Goal: Navigation & Orientation: Find specific page/section

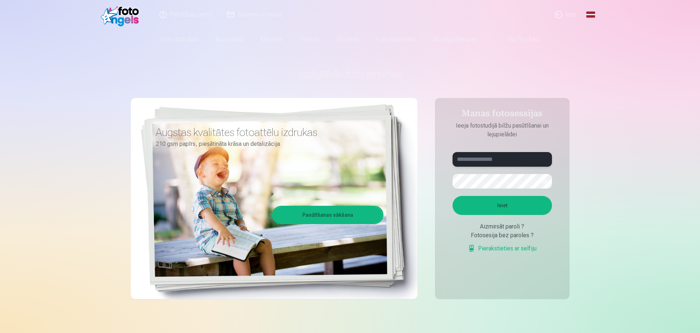
click at [481, 159] on input "text" at bounding box center [502, 159] width 99 height 15
click at [475, 156] on input "text" at bounding box center [502, 159] width 99 height 15
type input "**********"
click at [542, 177] on button "button" at bounding box center [545, 181] width 14 height 14
click at [528, 199] on button "Ieiet" at bounding box center [502, 205] width 99 height 19
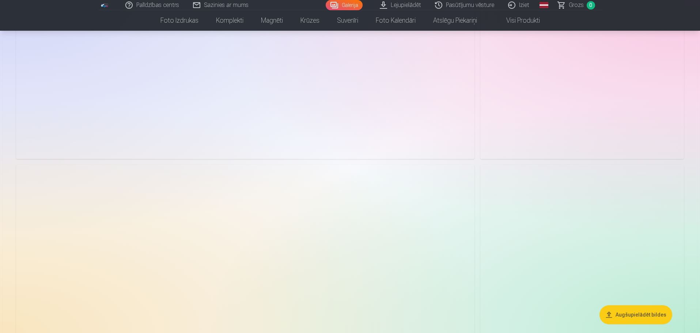
scroll to position [2085, 0]
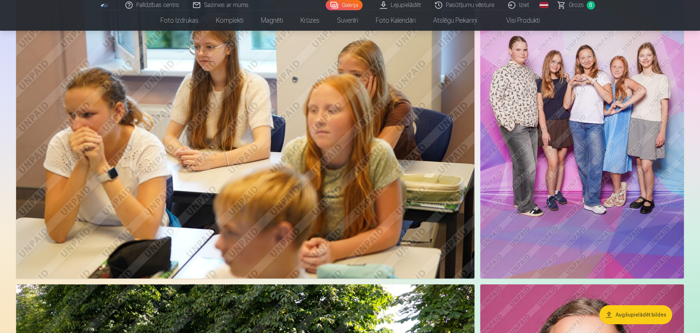
click at [579, 138] on img at bounding box center [583, 126] width 204 height 306
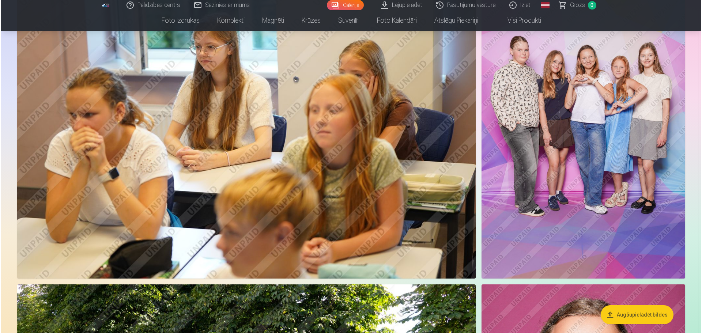
scroll to position [2090, 0]
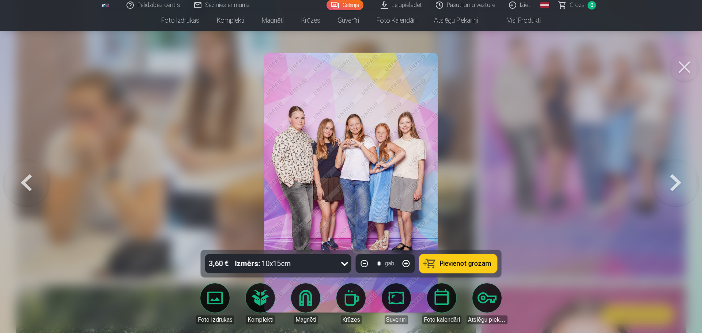
click at [674, 182] on button at bounding box center [675, 183] width 47 height 120
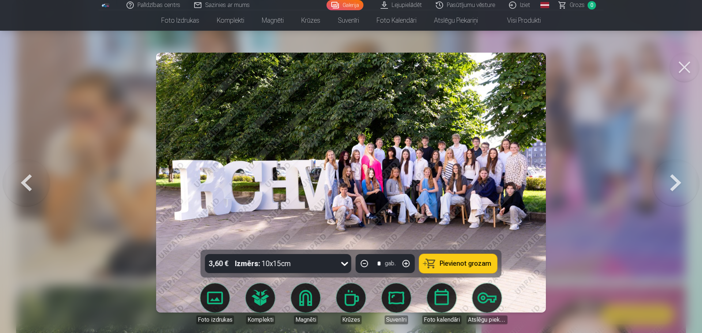
click at [673, 182] on button at bounding box center [675, 183] width 47 height 120
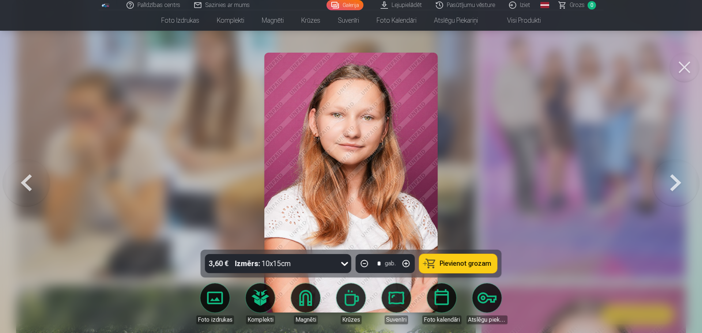
click at [672, 182] on button at bounding box center [675, 183] width 47 height 120
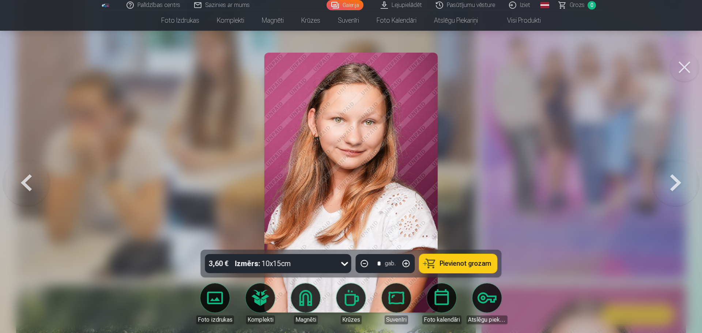
click at [672, 182] on button at bounding box center [675, 183] width 47 height 120
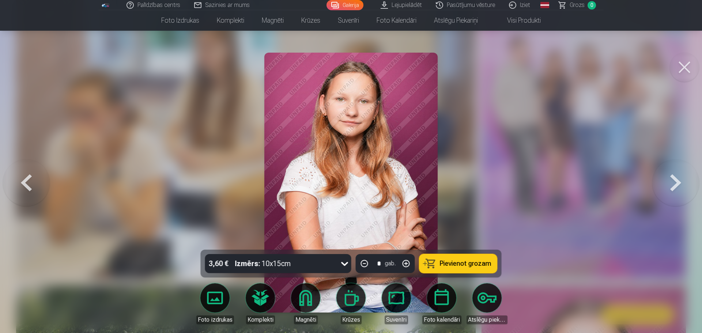
click at [672, 182] on button at bounding box center [675, 183] width 47 height 120
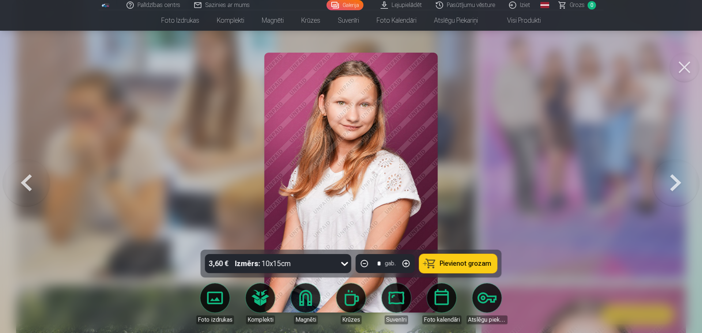
click at [671, 182] on button at bounding box center [675, 183] width 47 height 120
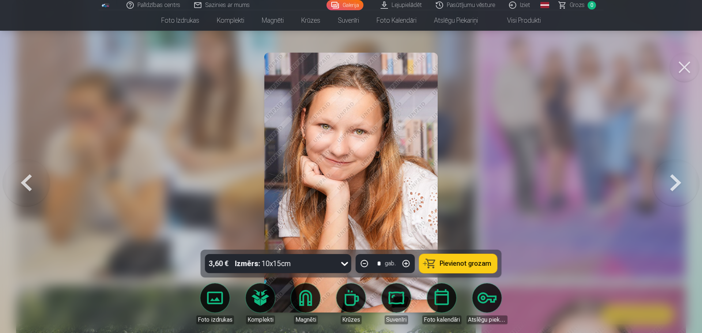
click at [671, 182] on button at bounding box center [675, 183] width 47 height 120
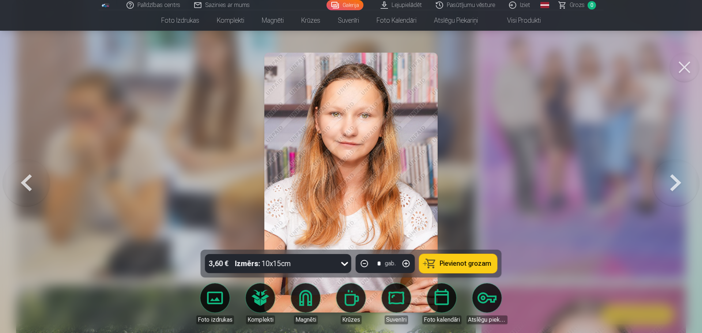
click at [670, 182] on button at bounding box center [675, 183] width 47 height 120
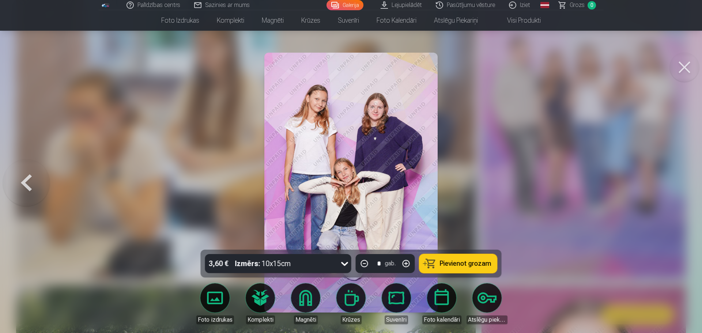
click at [669, 182] on div at bounding box center [351, 166] width 702 height 333
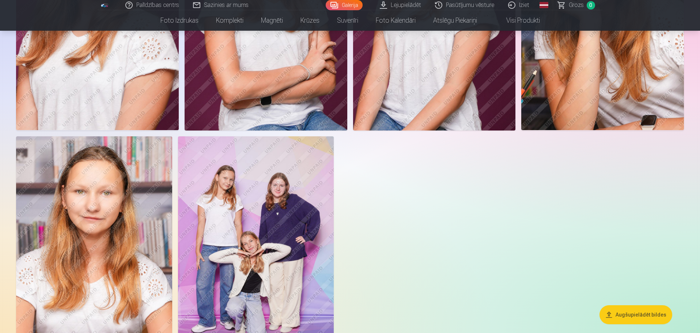
scroll to position [2962, 0]
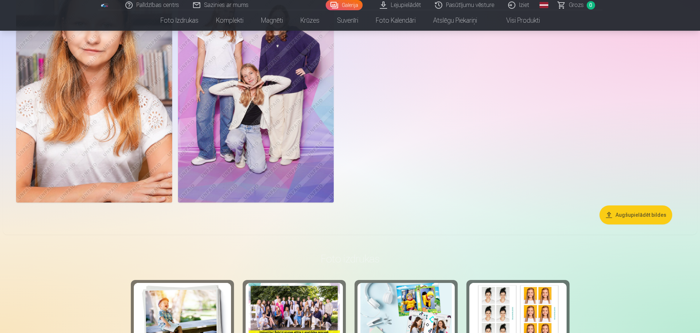
click at [295, 132] on img at bounding box center [256, 86] width 156 height 234
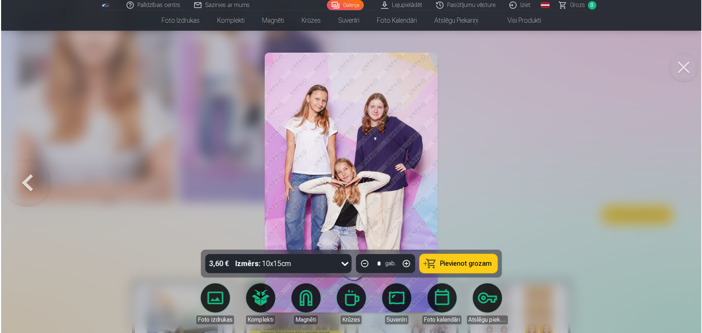
scroll to position [2970, 0]
click at [20, 173] on button at bounding box center [26, 183] width 47 height 120
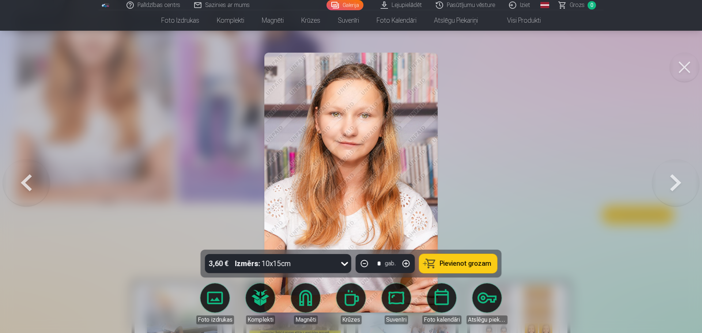
click at [19, 172] on button at bounding box center [26, 183] width 47 height 120
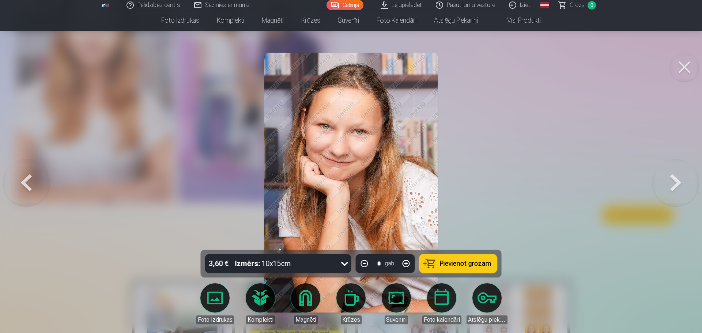
click at [19, 172] on button at bounding box center [26, 183] width 47 height 120
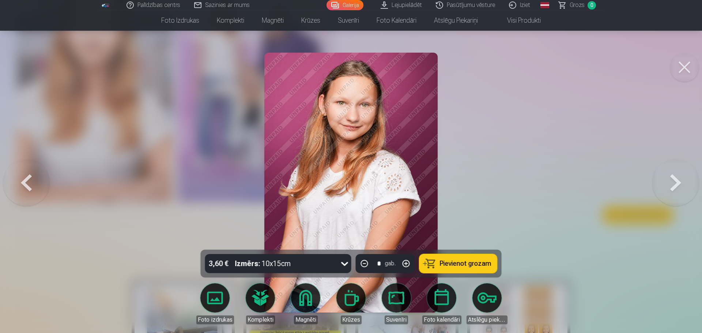
click at [18, 171] on button at bounding box center [26, 183] width 47 height 120
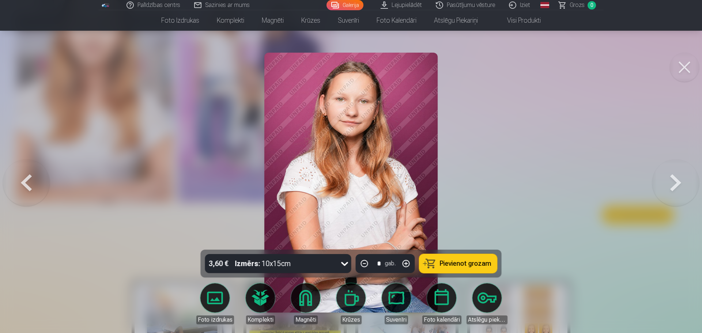
click at [673, 180] on button at bounding box center [675, 183] width 47 height 120
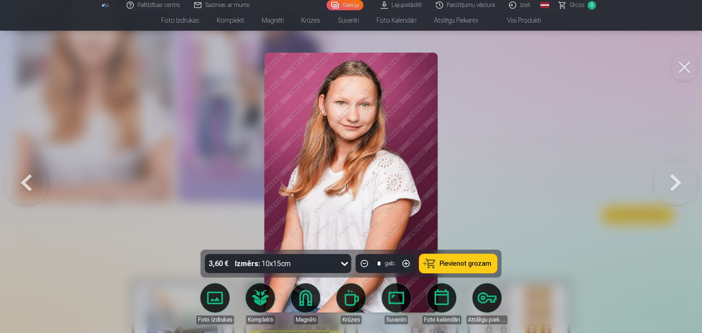
click at [26, 180] on button at bounding box center [26, 183] width 47 height 120
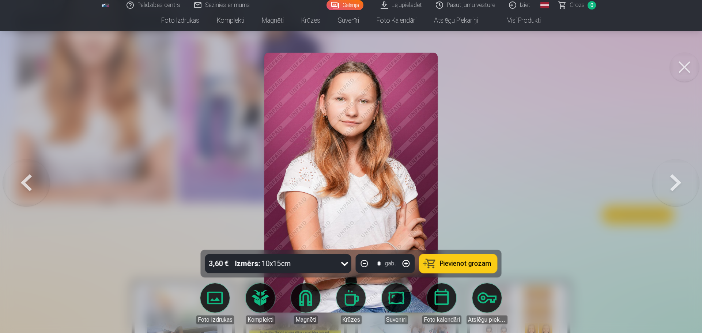
click at [33, 170] on button at bounding box center [26, 183] width 47 height 120
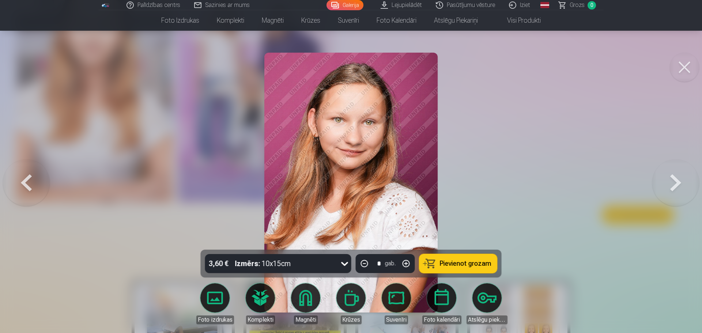
drag, startPoint x: 542, startPoint y: 110, endPoint x: 537, endPoint y: 111, distance: 4.4
click at [541, 111] on div at bounding box center [351, 166] width 702 height 333
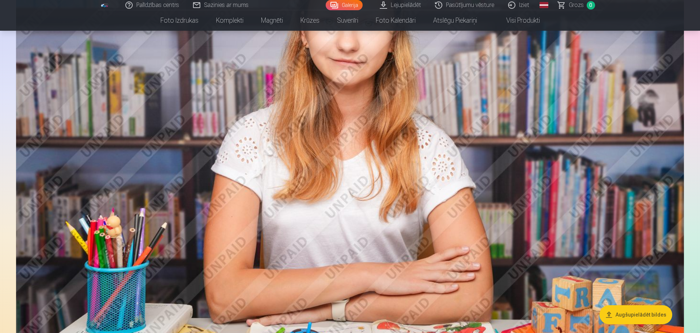
scroll to position [1682, 0]
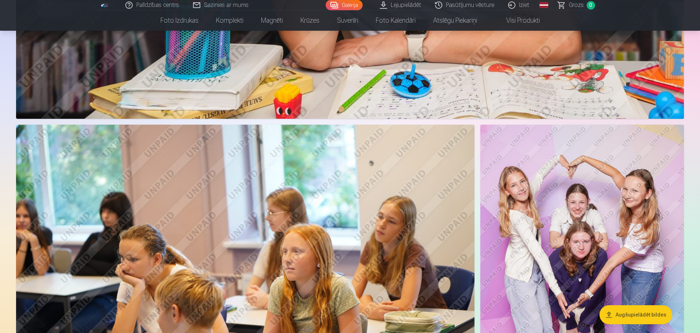
click at [601, 238] on img at bounding box center [583, 278] width 204 height 306
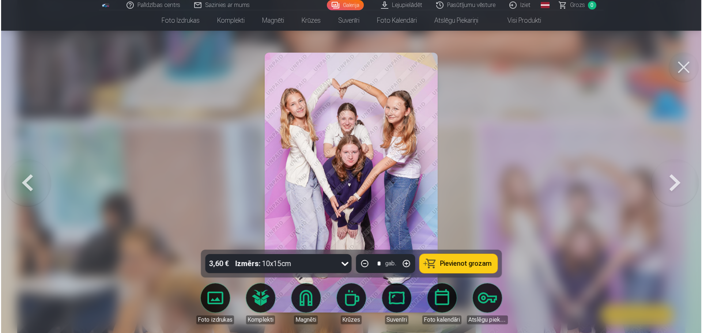
scroll to position [1173, 0]
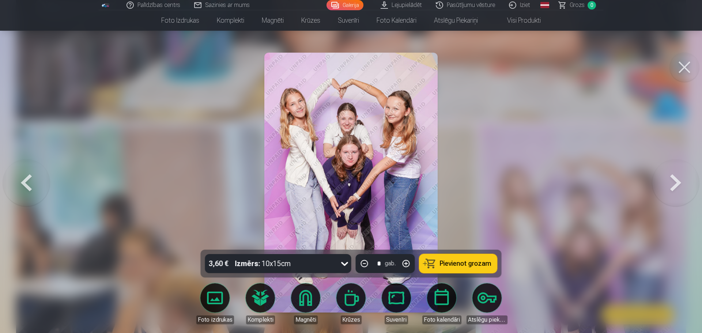
click at [371, 167] on img at bounding box center [350, 183] width 173 height 260
click at [472, 187] on div at bounding box center [351, 166] width 702 height 333
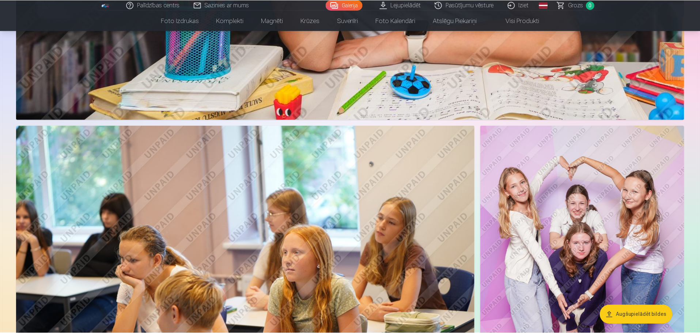
scroll to position [1170, 0]
